Goal: Communication & Community: Answer question/provide support

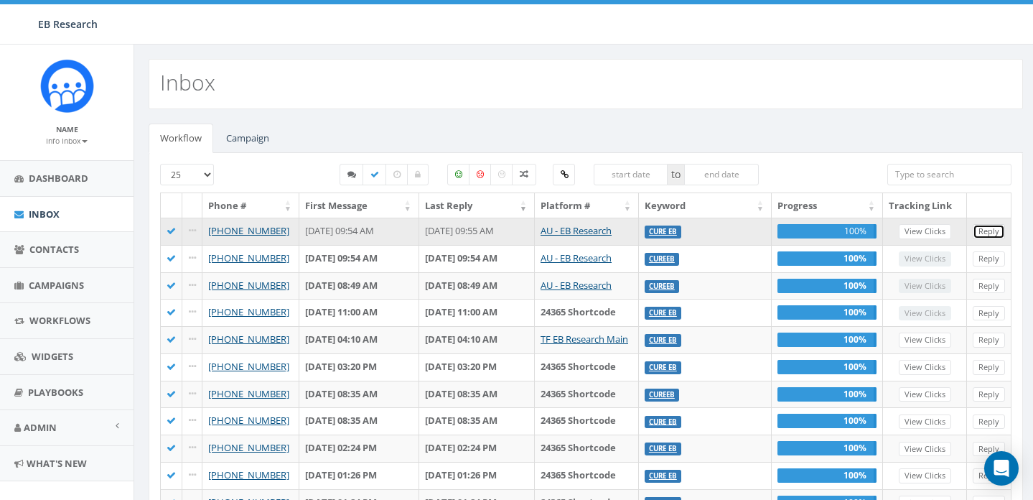
click at [983, 233] on link "Reply" at bounding box center [988, 231] width 32 height 15
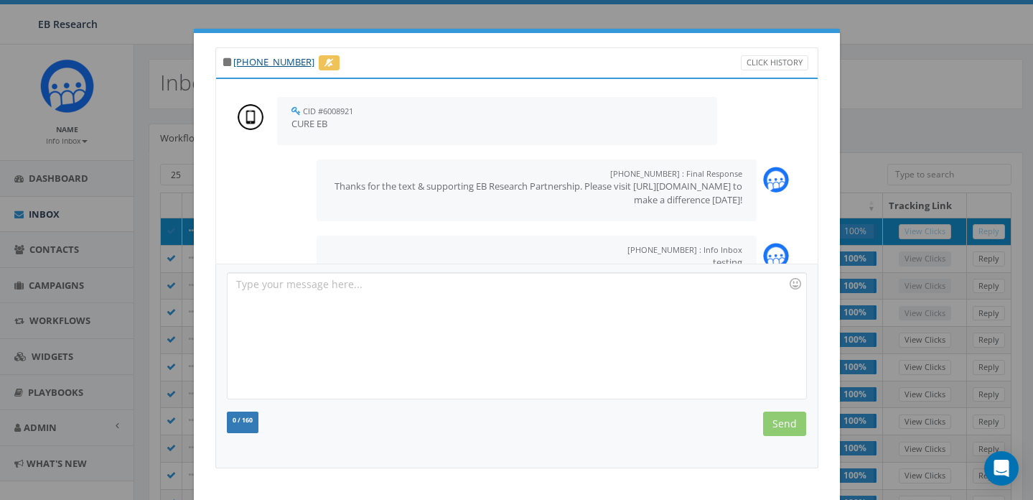
click at [869, 90] on div "[PHONE_NUMBER] Click History CID #6008921 [DATE] 09:54 AM CURE EB [PHONE_NUMBER…" at bounding box center [516, 250] width 1033 height 500
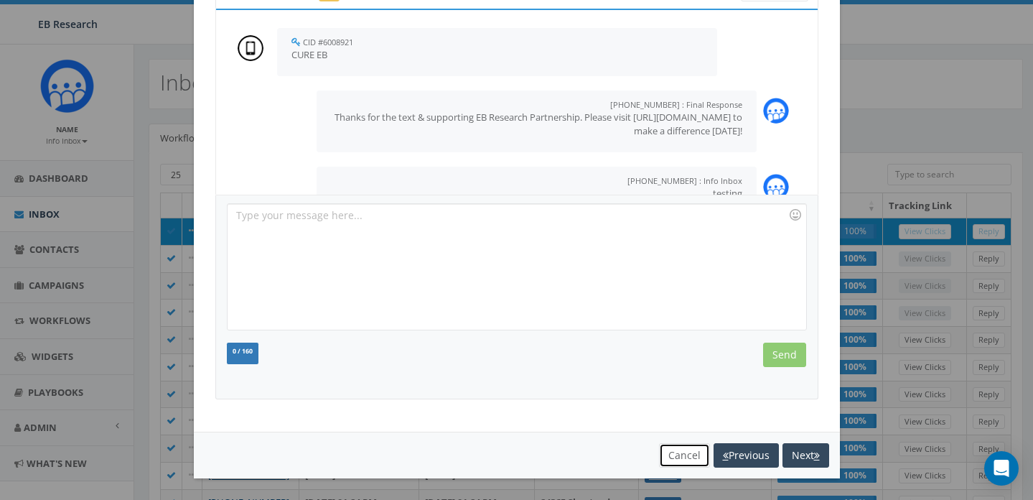
click at [683, 453] on button "Cancel" at bounding box center [684, 455] width 51 height 24
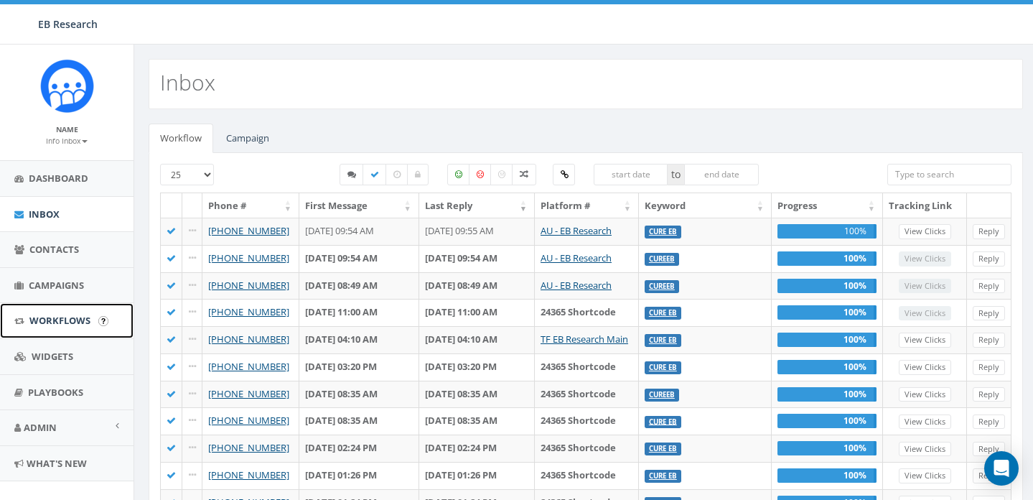
click at [56, 320] on span "Workflows" at bounding box center [59, 320] width 61 height 13
